Goal: Download file/media

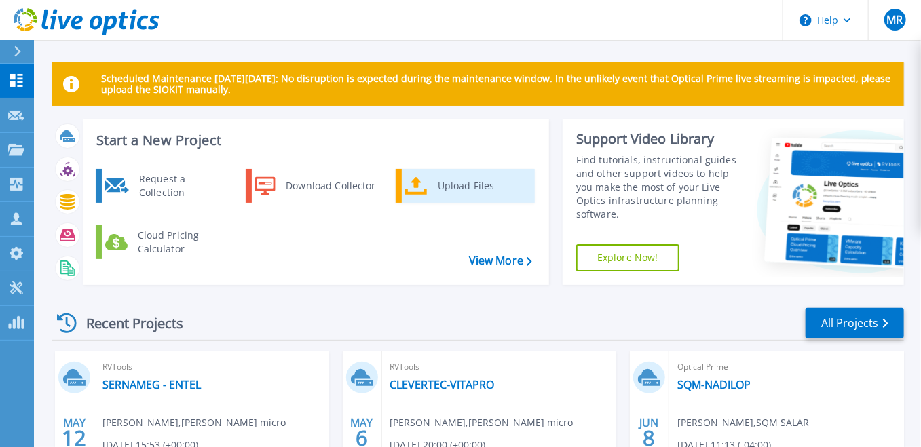
click at [429, 191] on link "Upload Files" at bounding box center [465, 186] width 139 height 34
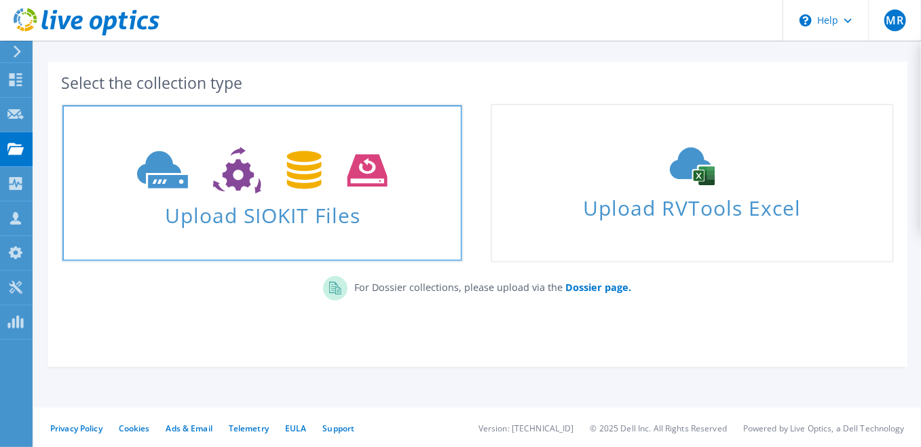
scroll to position [54, 0]
click at [296, 185] on use at bounding box center [262, 169] width 250 height 47
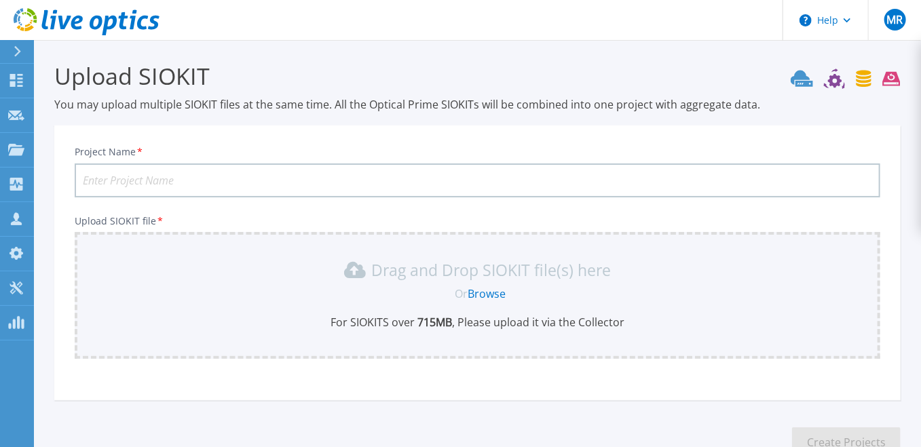
click at [17, 50] on icon at bounding box center [17, 51] width 7 height 11
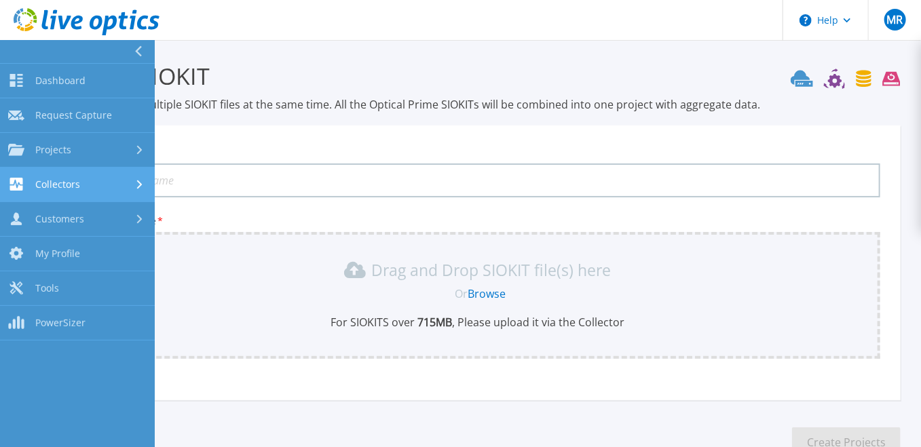
click at [114, 180] on div "Collectors" at bounding box center [77, 184] width 138 height 13
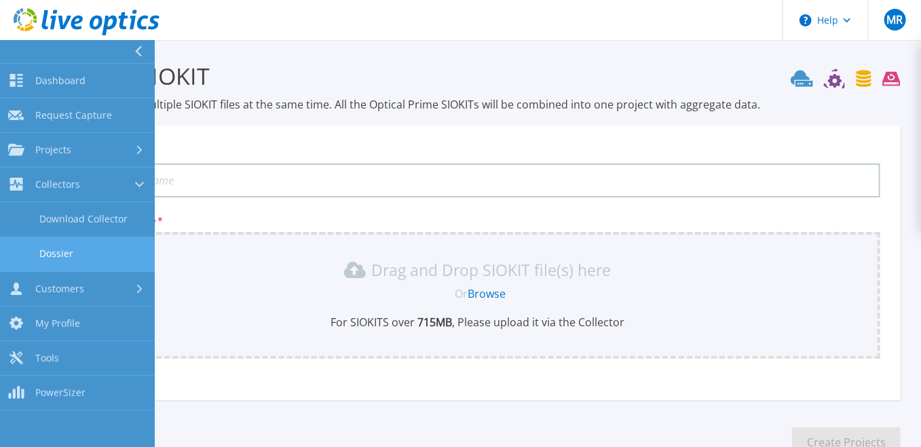
click at [120, 250] on link "Dossier" at bounding box center [77, 254] width 155 height 35
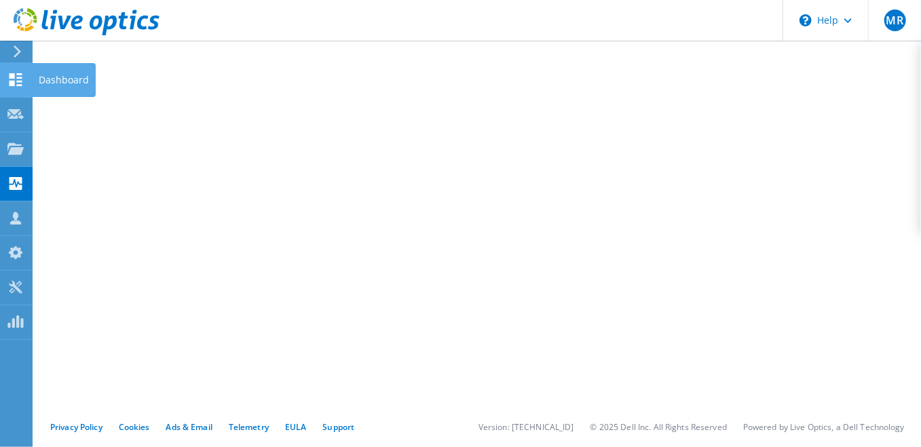
click at [14, 79] on icon at bounding box center [15, 79] width 16 height 13
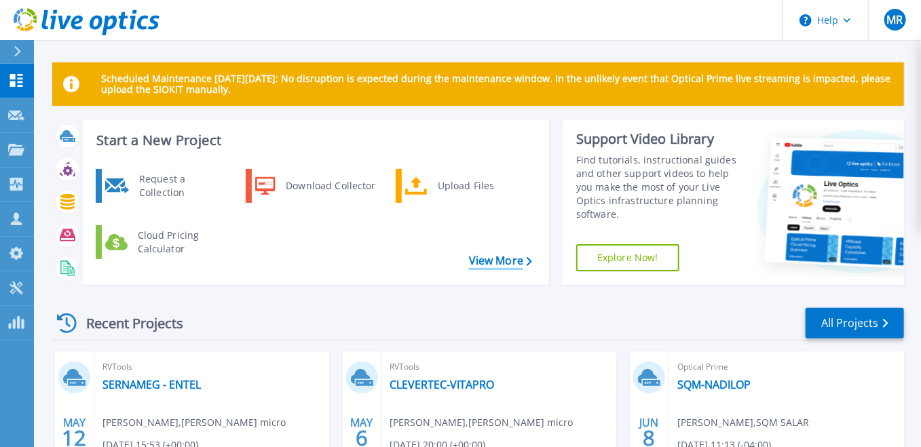
click at [501, 258] on link "View More" at bounding box center [500, 260] width 63 height 13
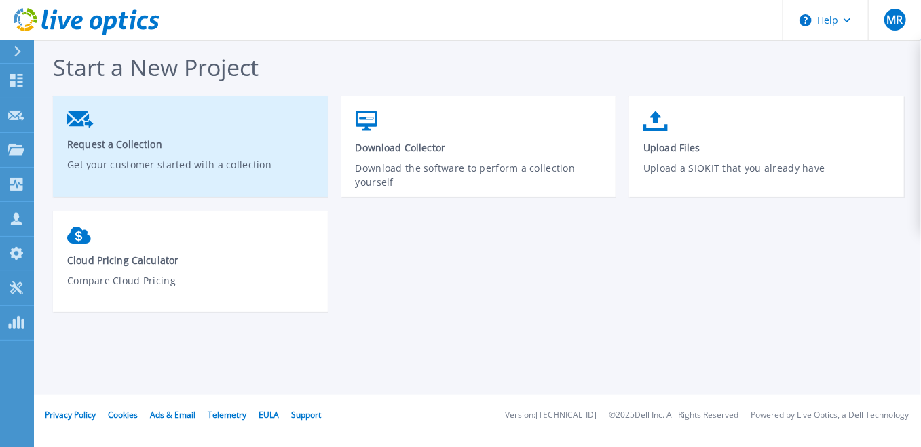
click at [177, 145] on span "Request a Collection" at bounding box center [190, 144] width 247 height 13
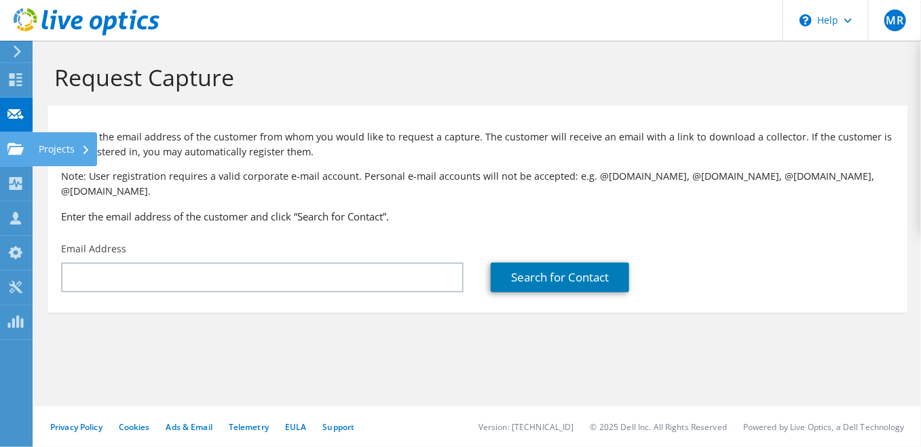
click at [18, 145] on use at bounding box center [15, 148] width 16 height 12
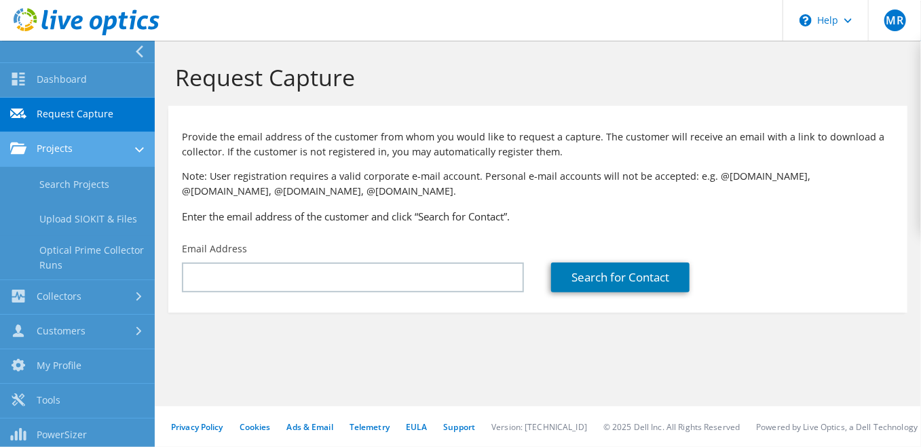
scroll to position [3, 0]
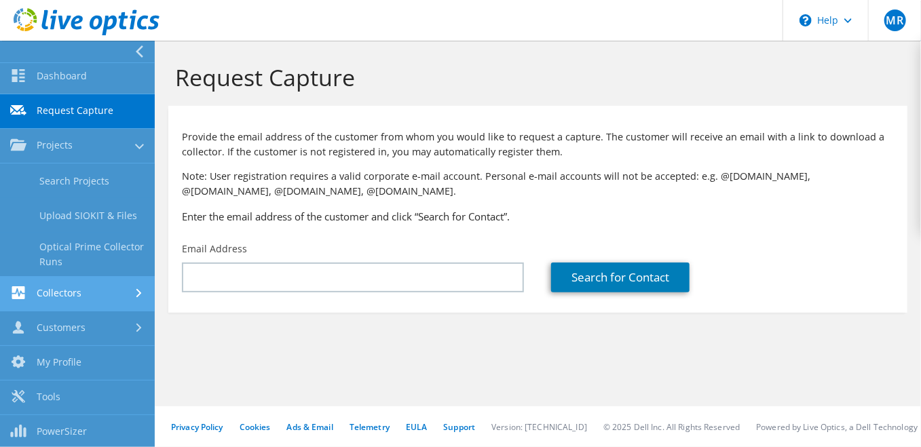
click at [104, 292] on link "Collectors" at bounding box center [77, 294] width 155 height 35
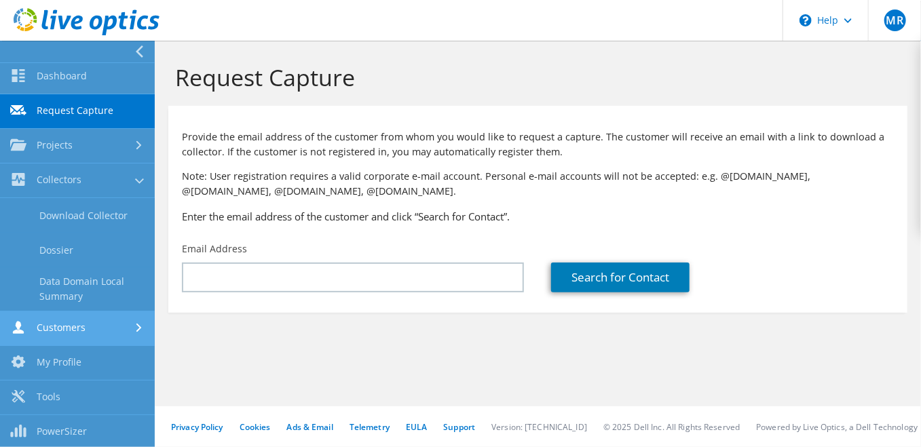
click at [109, 329] on link "Customers" at bounding box center [77, 328] width 155 height 35
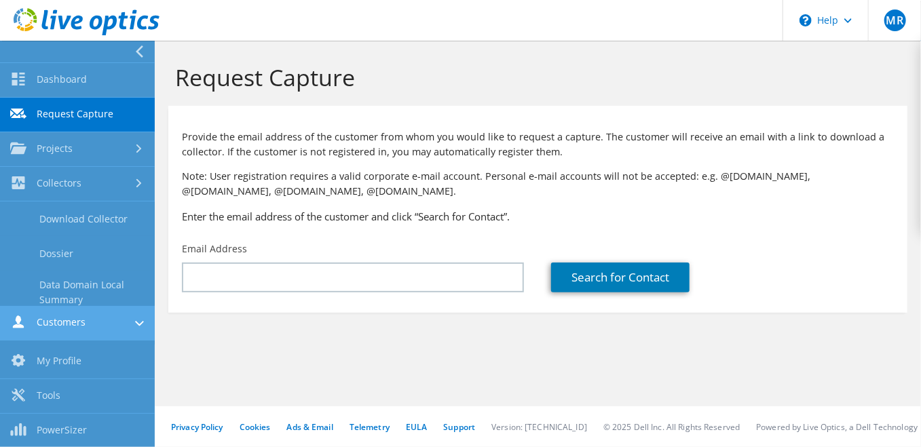
scroll to position [0, 0]
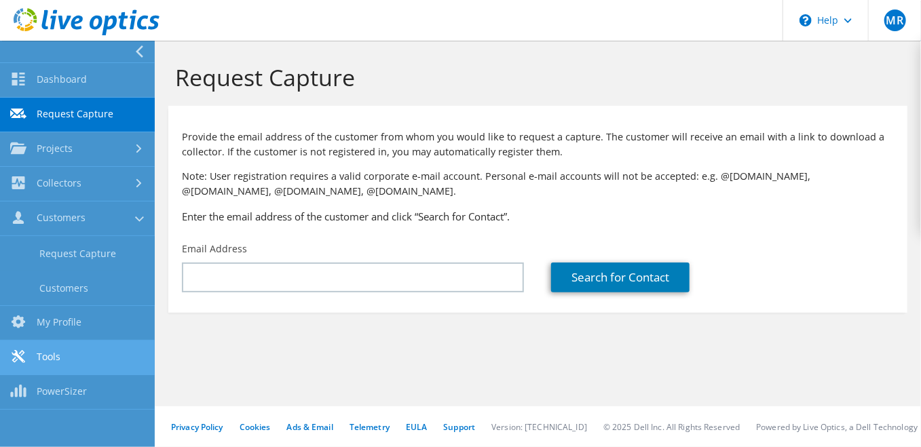
click at [94, 354] on link "Tools" at bounding box center [77, 358] width 155 height 35
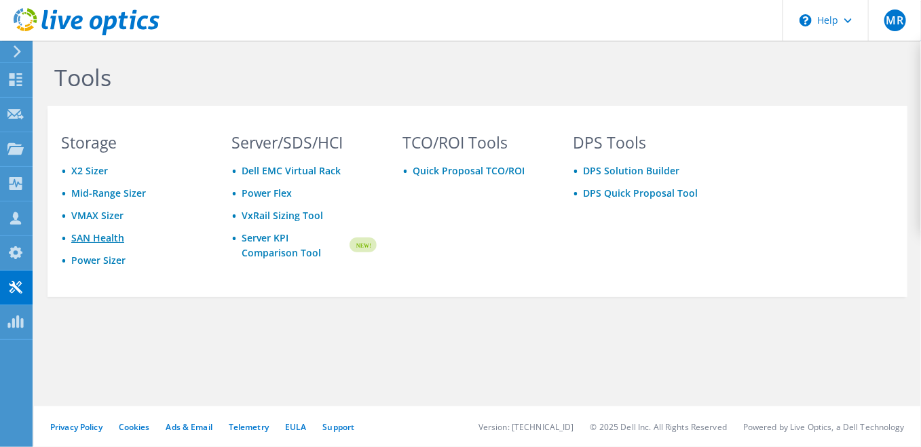
click at [106, 238] on link "SAN Health" at bounding box center [97, 237] width 53 height 13
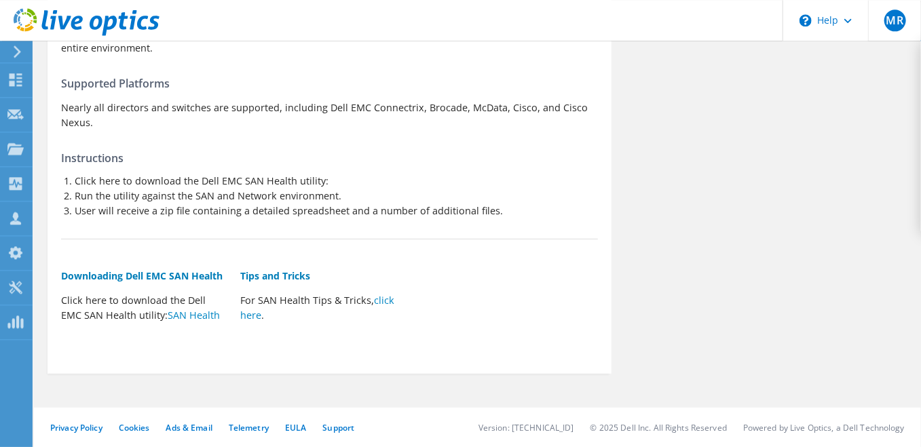
scroll to position [161, 0]
click at [387, 300] on link "click here" at bounding box center [317, 307] width 154 height 28
click at [168, 316] on link "SAN Health" at bounding box center [194, 314] width 52 height 13
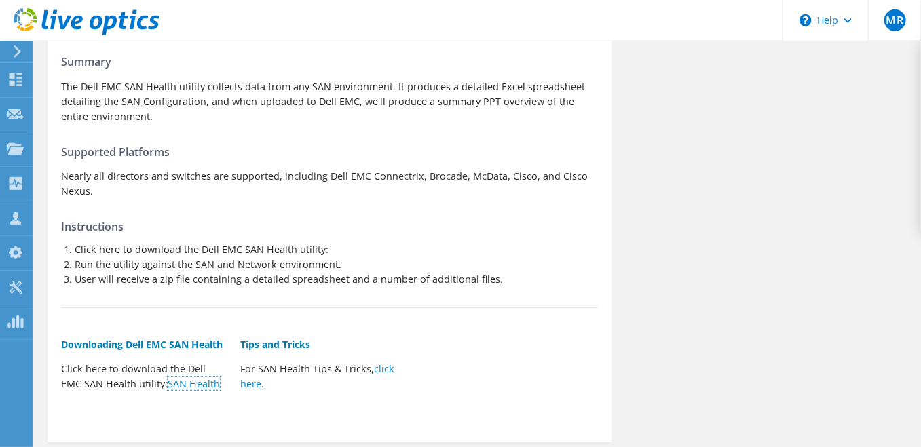
scroll to position [90, 0]
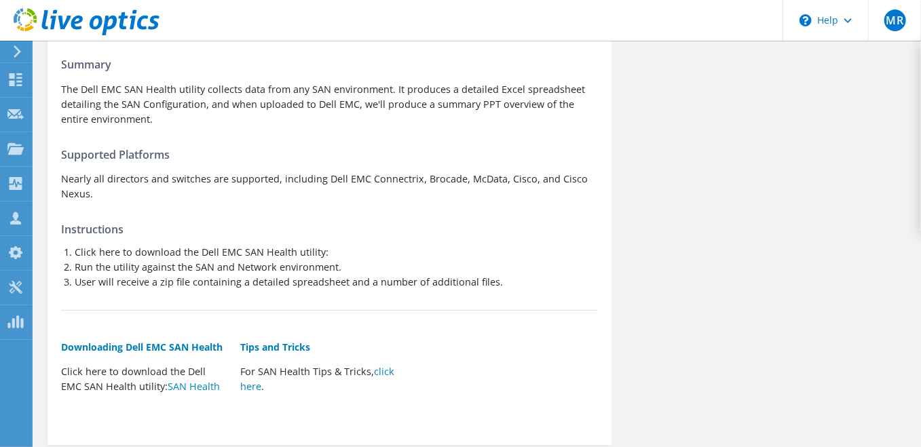
click at [184, 349] on h5 "Downloading Dell EMC SAN Health" at bounding box center [144, 347] width 166 height 15
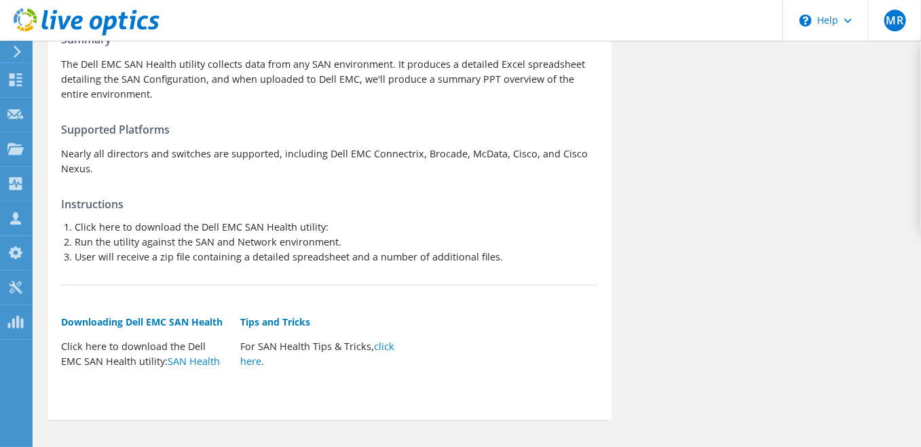
scroll to position [161, 0]
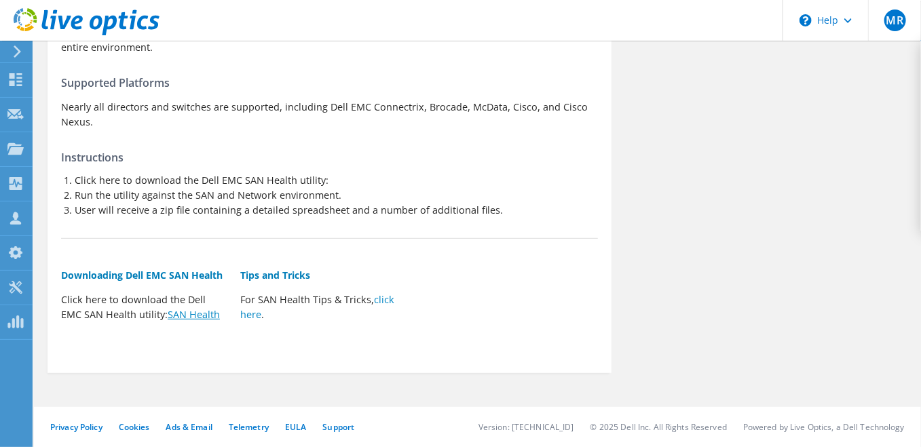
click at [180, 318] on link "SAN Health" at bounding box center [194, 314] width 52 height 13
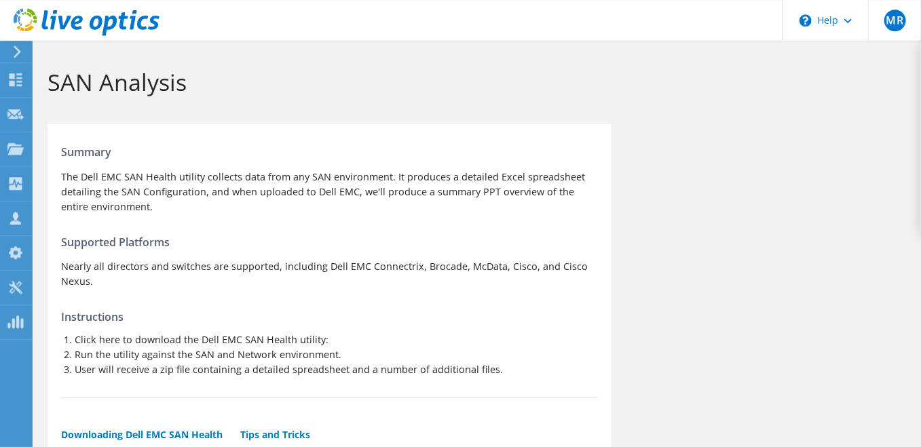
scroll to position [0, 0]
